Goal: Task Accomplishment & Management: Complete application form

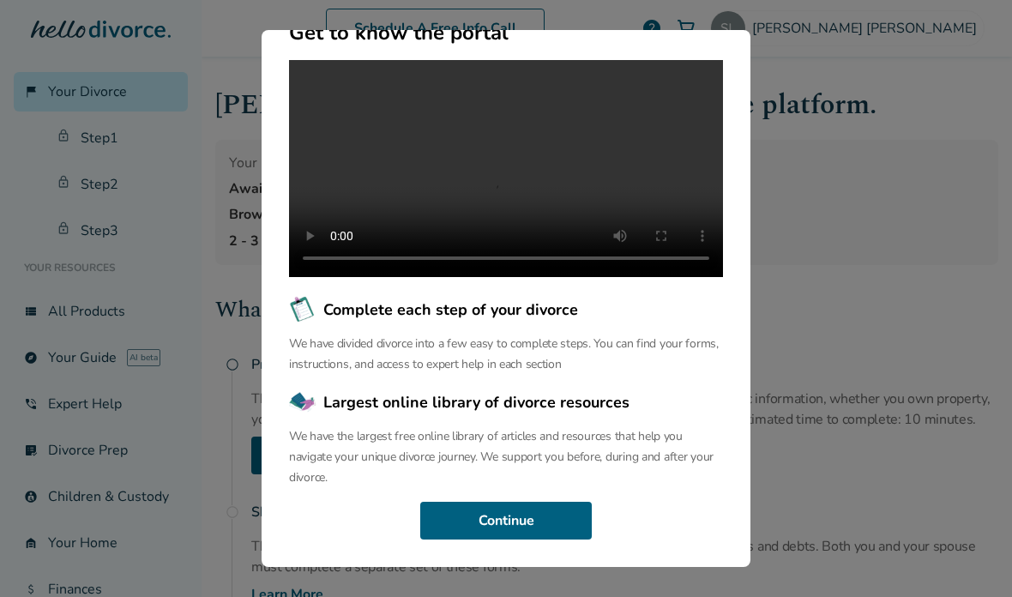
scroll to position [176, 0]
click at [557, 540] on button "Continue" at bounding box center [506, 521] width 172 height 38
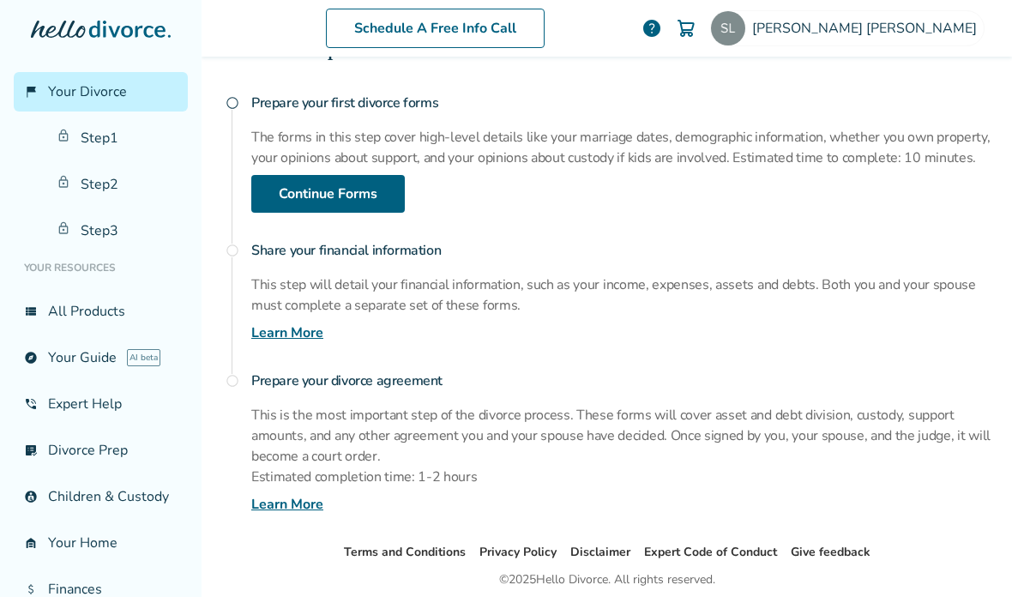
scroll to position [0, 0]
click at [379, 206] on link "Continue Forms" at bounding box center [328, 194] width 154 height 38
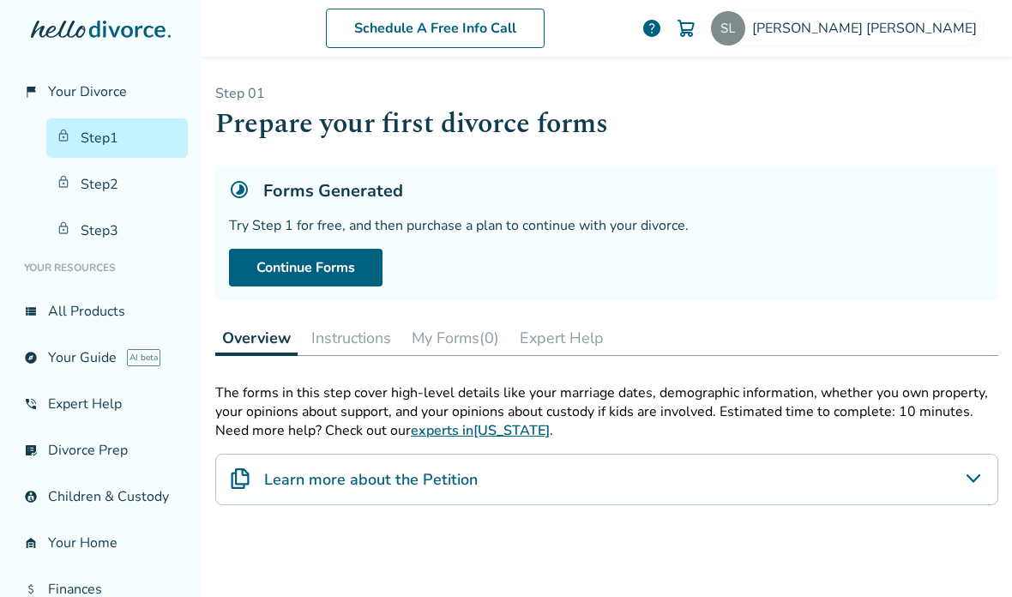
click at [258, 267] on link "Continue Forms" at bounding box center [306, 268] width 154 height 38
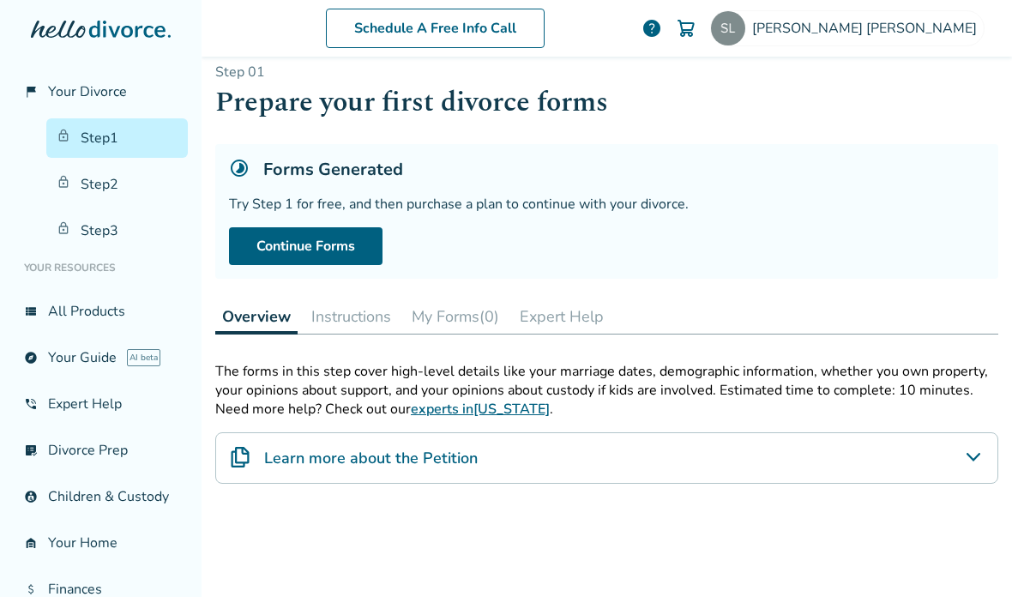
scroll to position [29, 0]
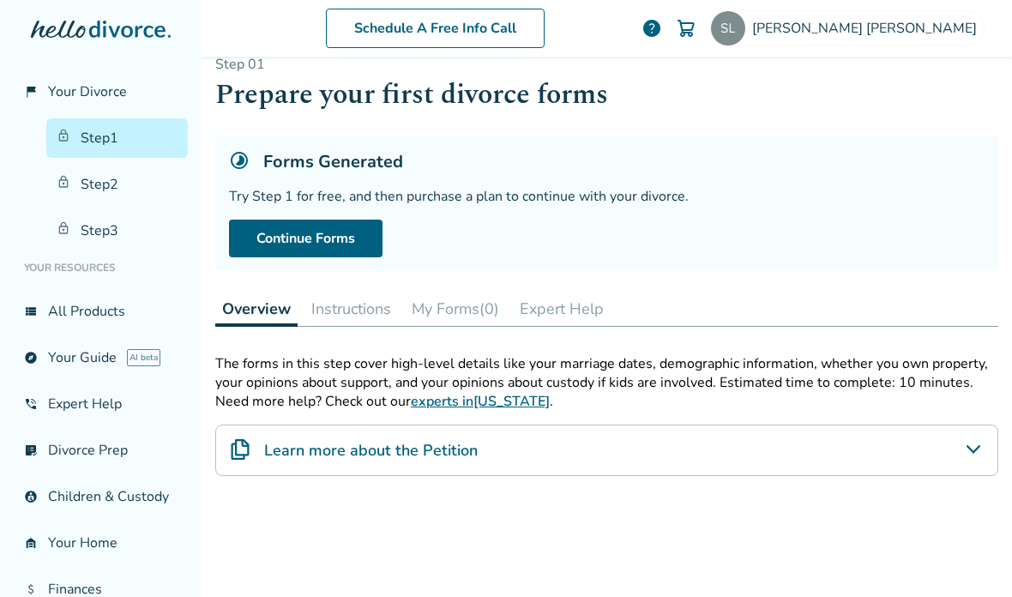
click at [966, 439] on icon "Learn more about the Petition" at bounding box center [973, 449] width 21 height 21
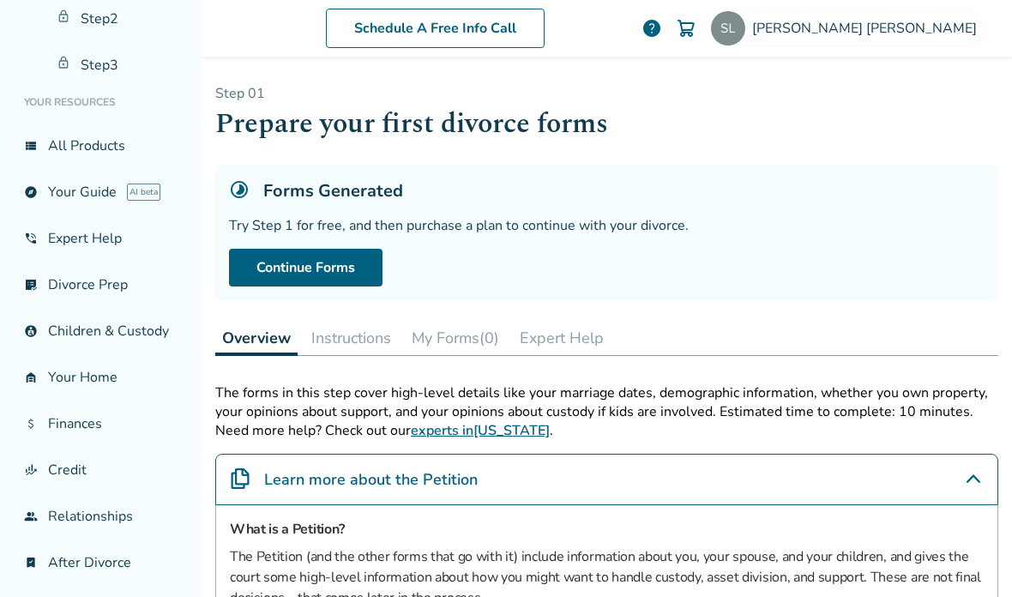
scroll to position [164, 0]
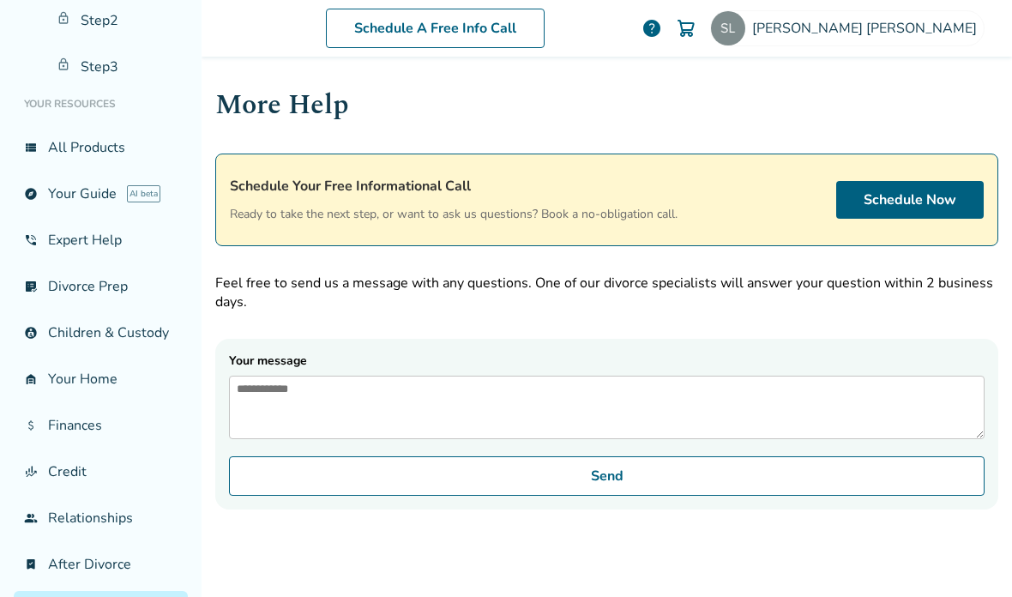
click at [924, 376] on textarea "Your message" at bounding box center [607, 407] width 756 height 63
click at [919, 181] on link "Schedule Now" at bounding box center [910, 200] width 148 height 38
click at [941, 181] on link "Schedule Now" at bounding box center [910, 200] width 148 height 38
click at [871, 376] on textarea "Your message" at bounding box center [607, 407] width 756 height 63
click at [949, 181] on link "Schedule Now" at bounding box center [910, 200] width 148 height 38
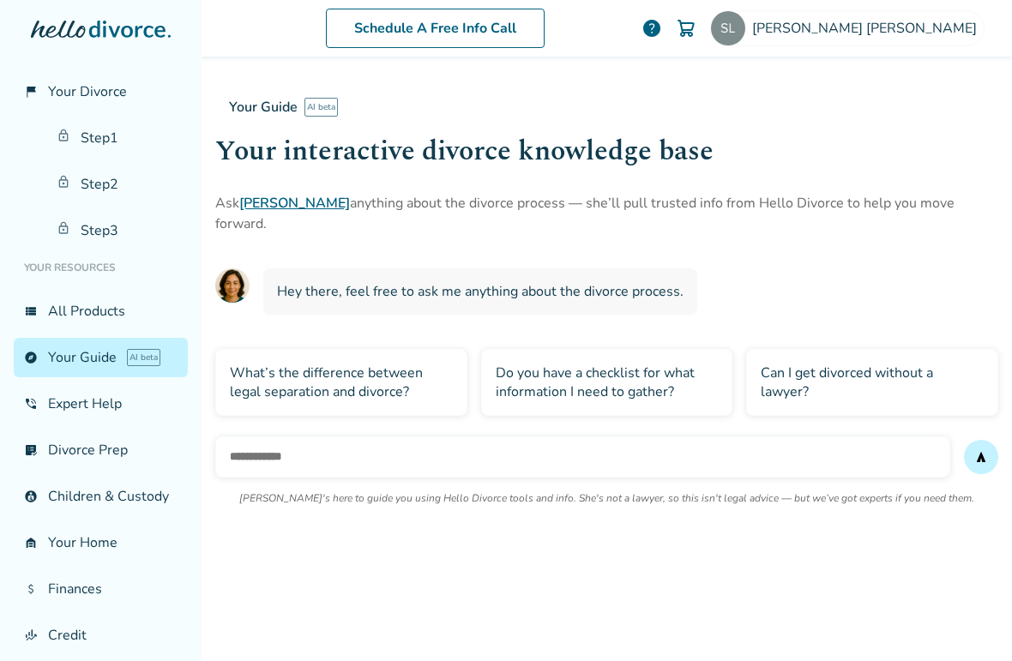
click at [836, 451] on input "text" at bounding box center [582, 457] width 735 height 41
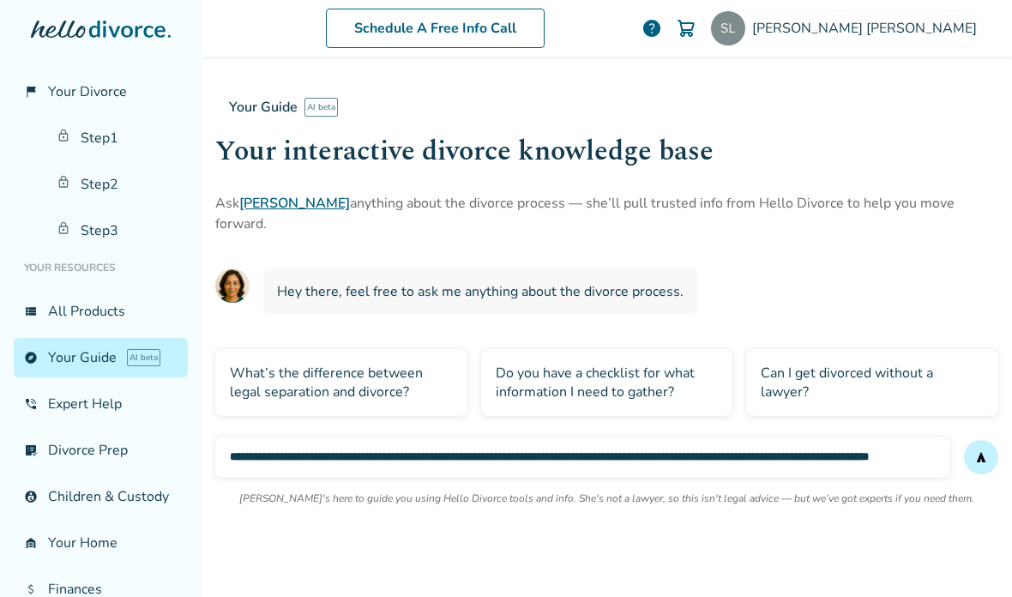
type input "**********"
click at [981, 440] on button "send" at bounding box center [981, 457] width 34 height 34
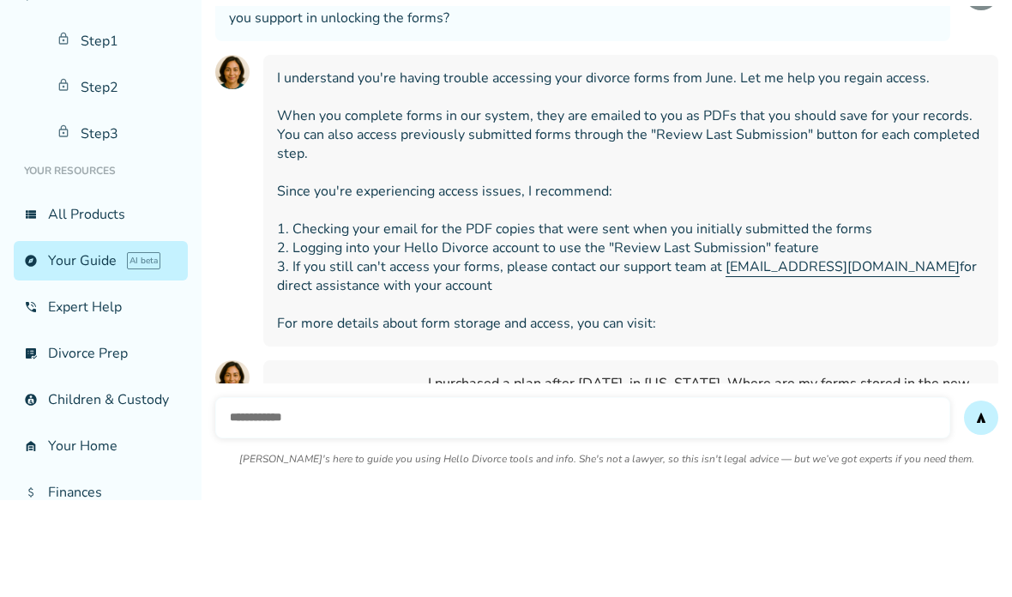
scroll to position [256, 0]
click at [845, 196] on span "I understand you're having trouble accessing your divorce forms from June. Let …" at bounding box center [631, 298] width 708 height 264
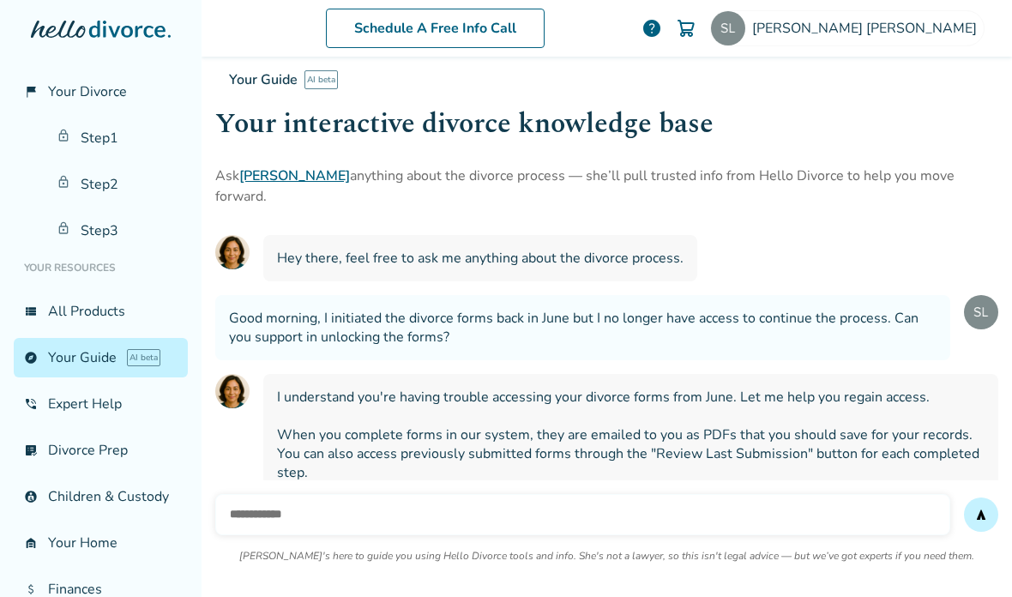
click at [101, 118] on link "Step 1" at bounding box center [117, 137] width 142 height 39
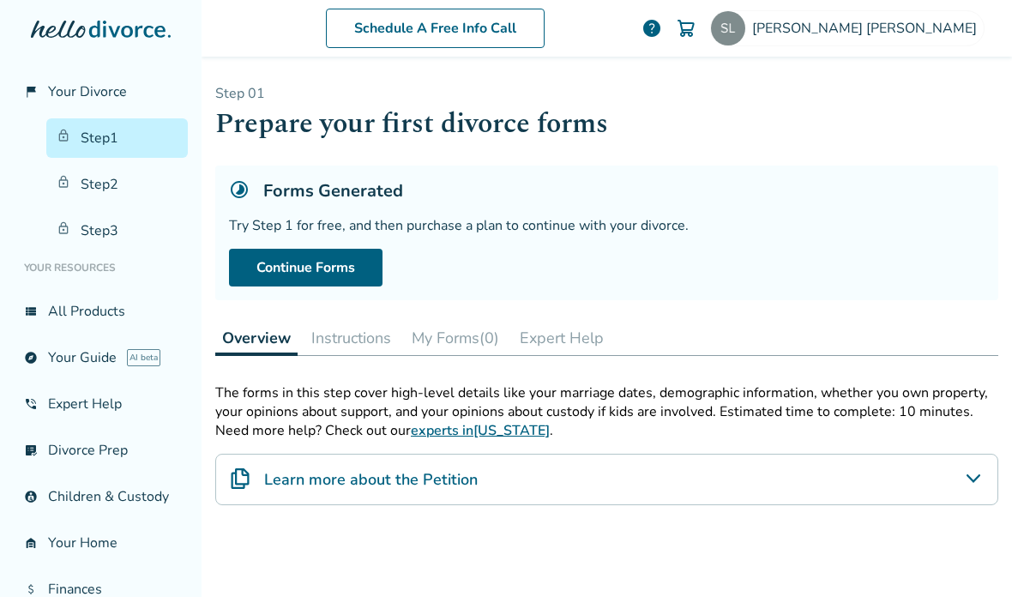
click at [332, 249] on link "Continue Forms" at bounding box center [306, 268] width 154 height 38
click at [359, 321] on button "Instructions" at bounding box center [352, 338] width 94 height 34
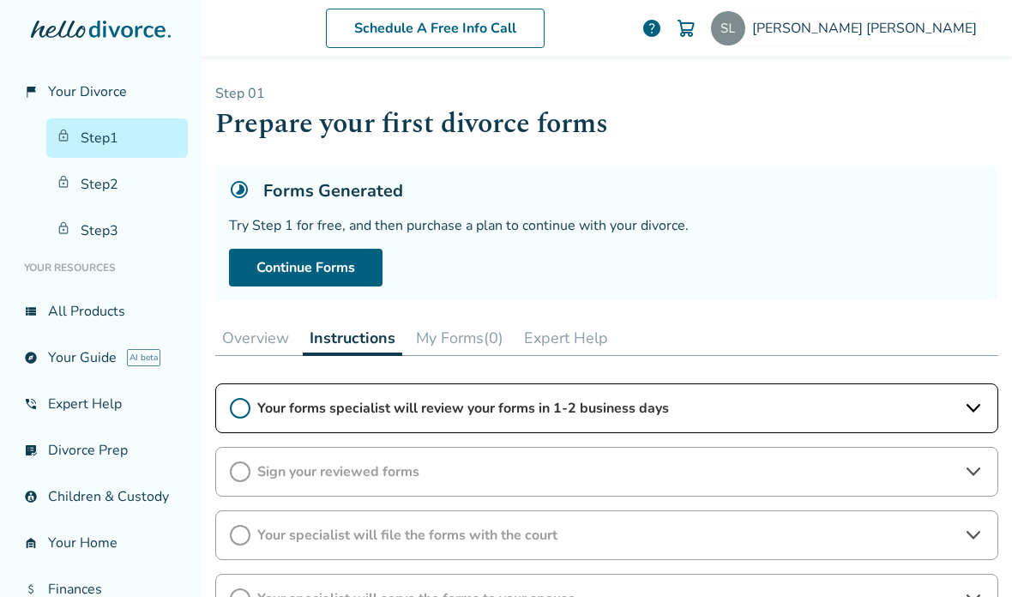
click at [456, 321] on button "My Forms (0)" at bounding box center [459, 338] width 101 height 34
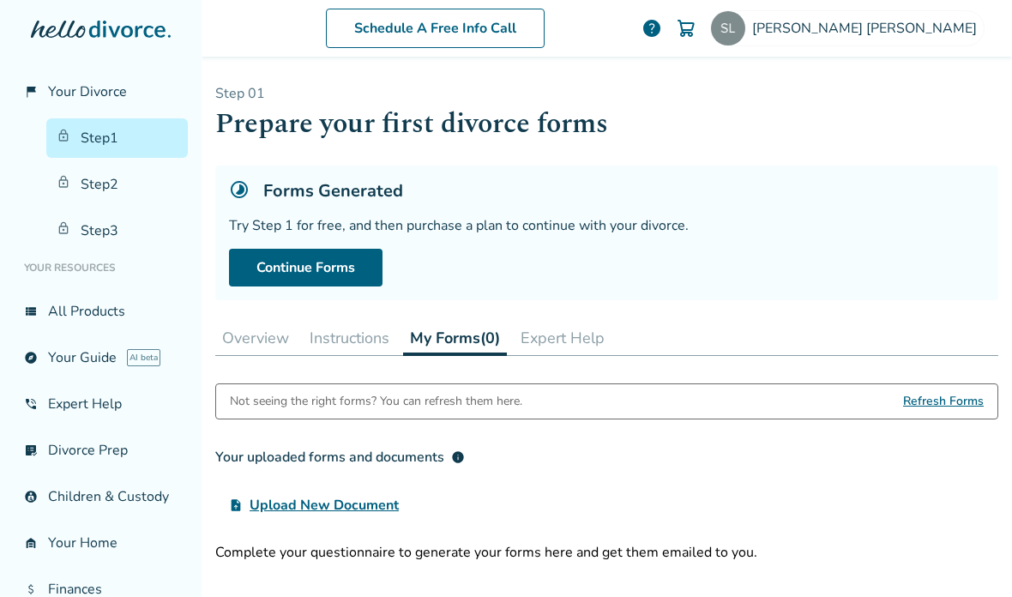
click at [556, 321] on button "Expert Help" at bounding box center [563, 338] width 98 height 34
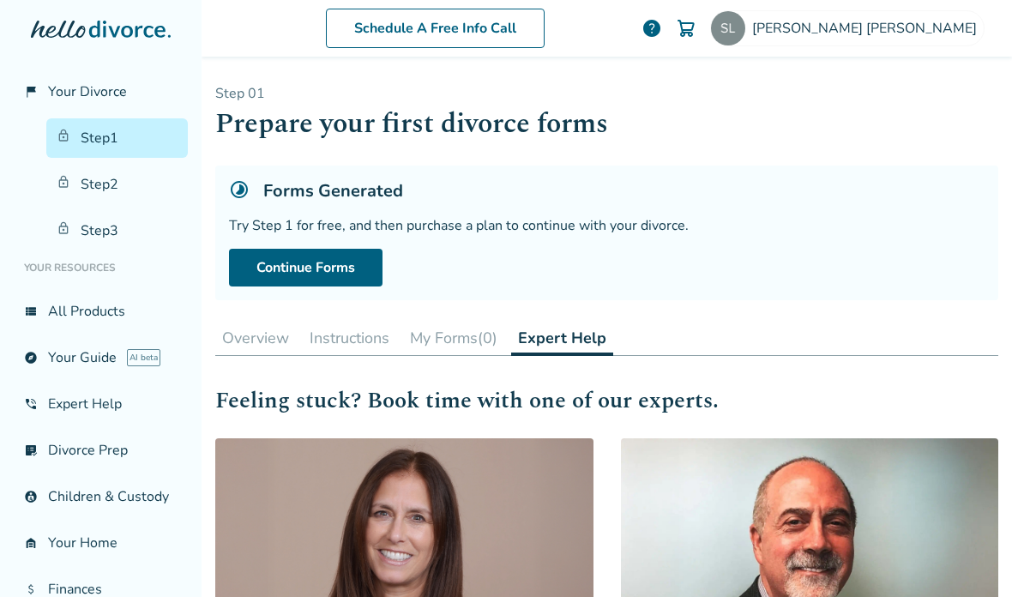
click at [240, 321] on button "Overview" at bounding box center [255, 338] width 81 height 34
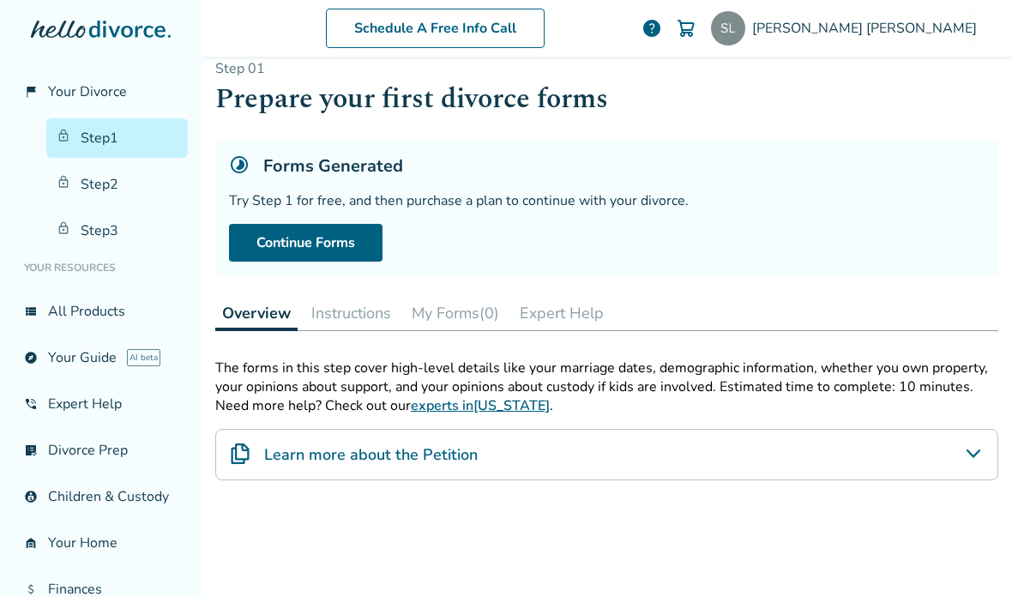
scroll to position [23, 0]
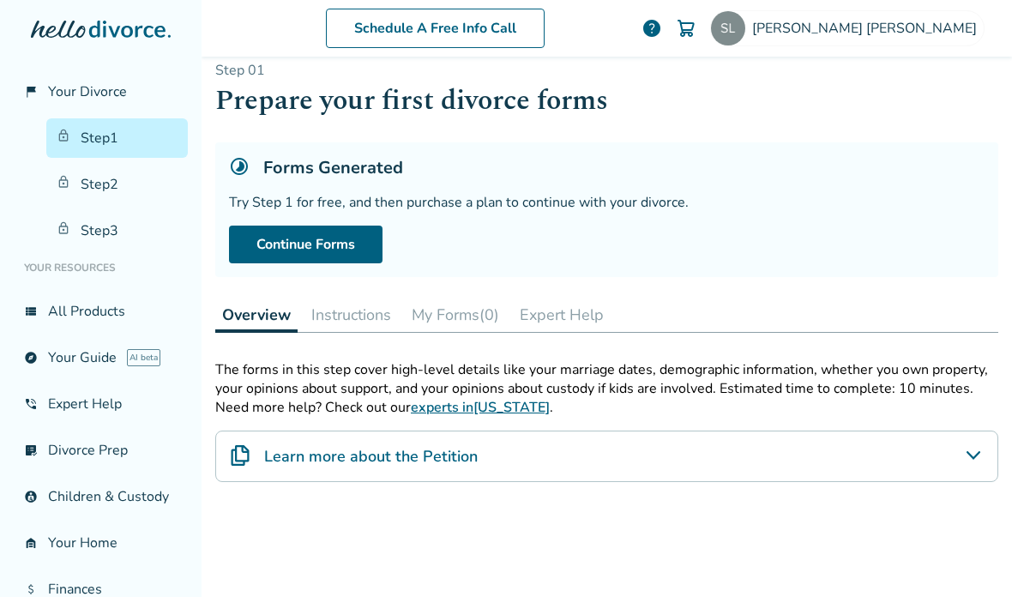
click at [98, 165] on link "Step 2" at bounding box center [117, 184] width 142 height 39
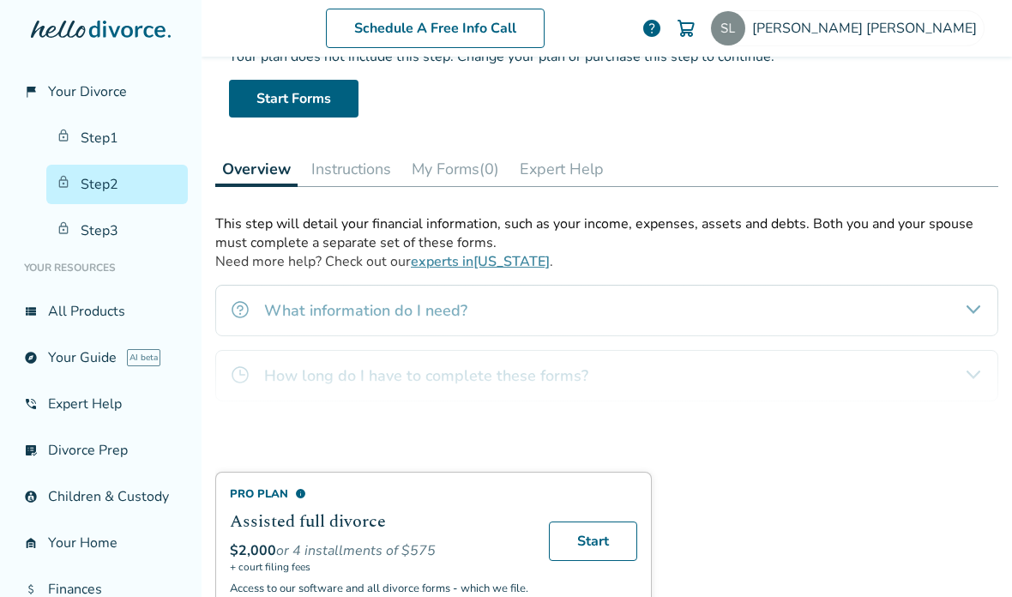
scroll to position [152, 0]
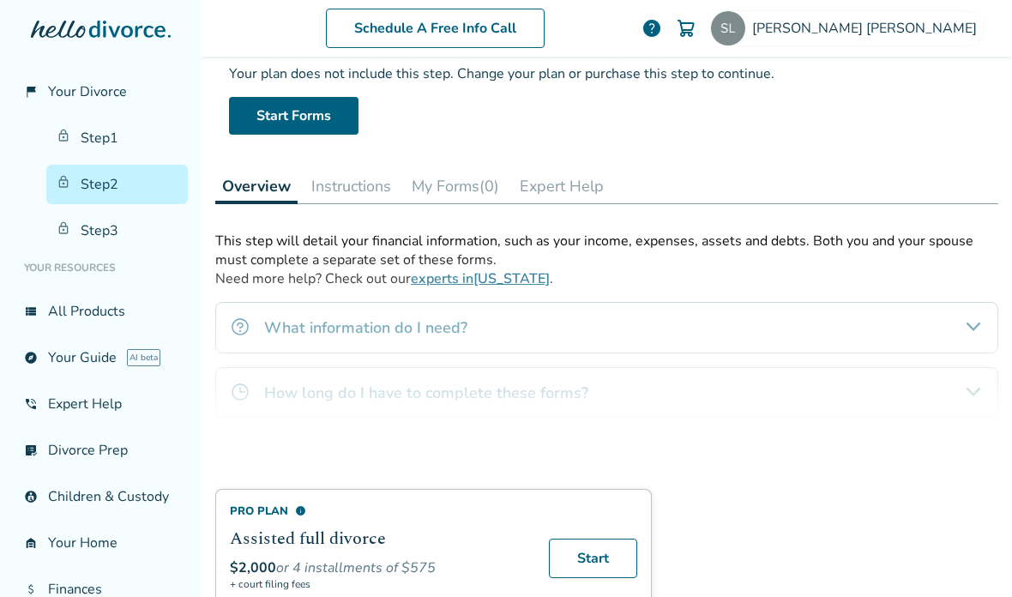
click at [98, 235] on link "Step 3" at bounding box center [117, 230] width 142 height 39
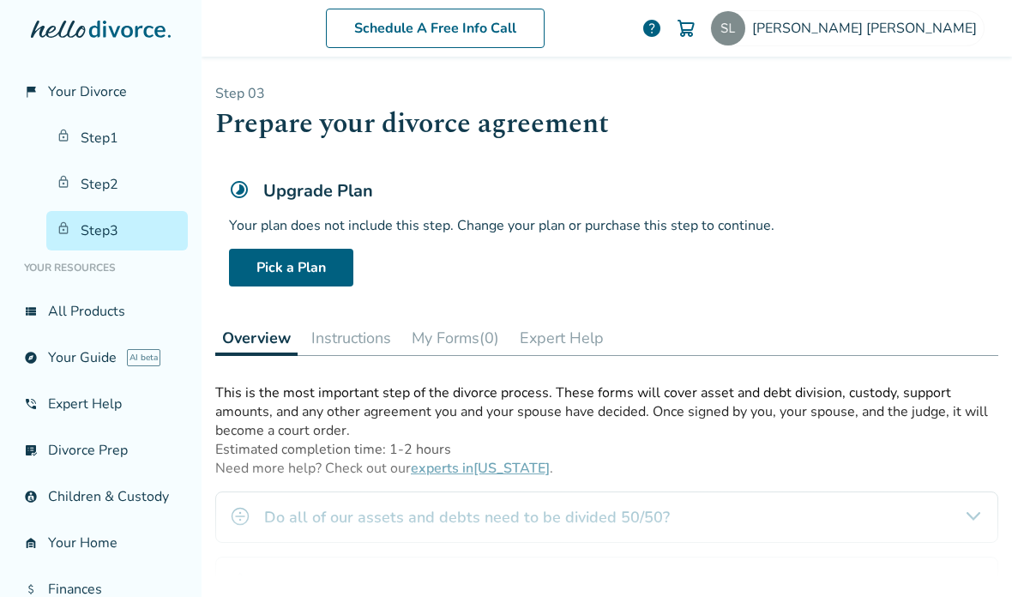
click at [90, 132] on link "Step 1" at bounding box center [117, 137] width 142 height 39
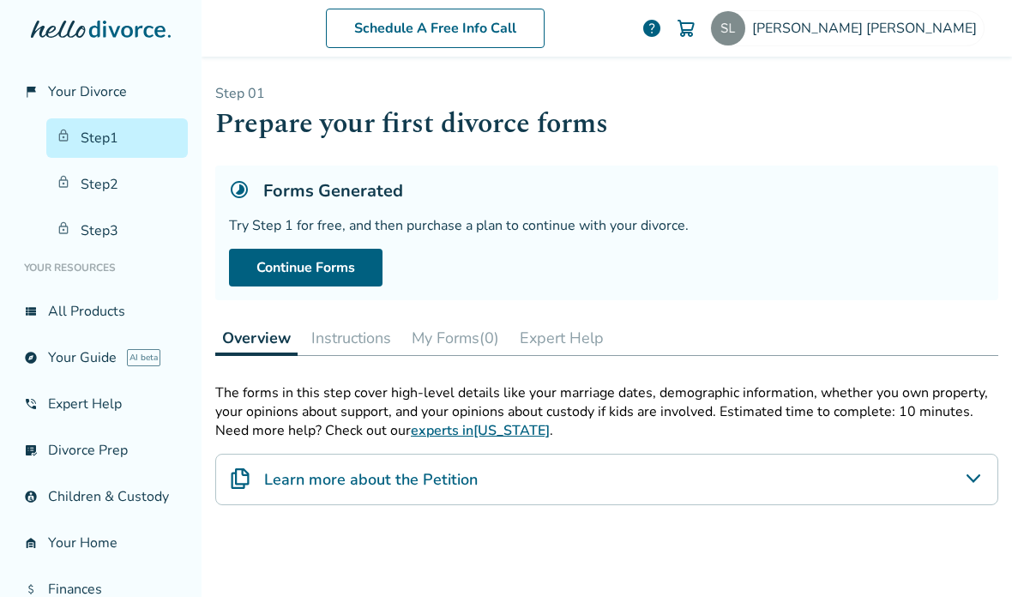
click at [278, 270] on link "Continue Forms" at bounding box center [306, 268] width 154 height 38
click at [959, 454] on div "Learn more about the Petition" at bounding box center [606, 479] width 783 height 51
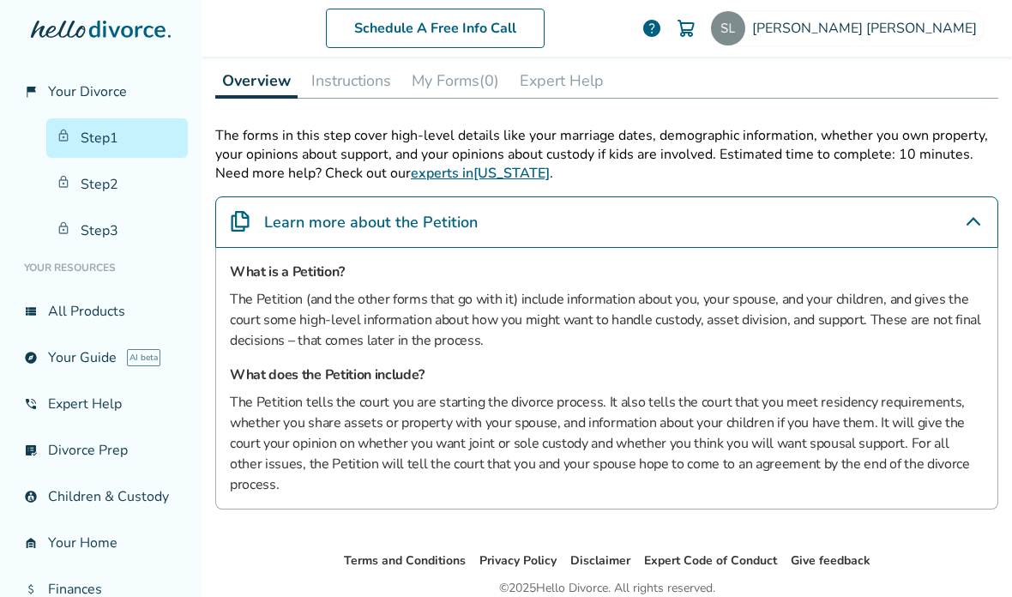
scroll to position [257, 0]
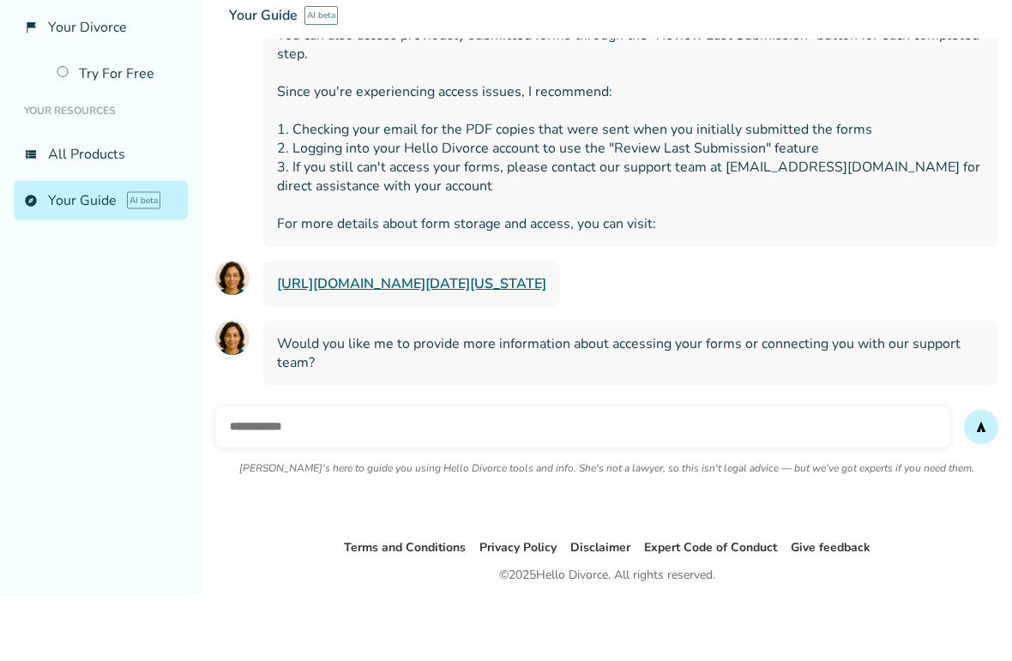
scroll to position [42, 0]
